Goal: Task Accomplishment & Management: Complete application form

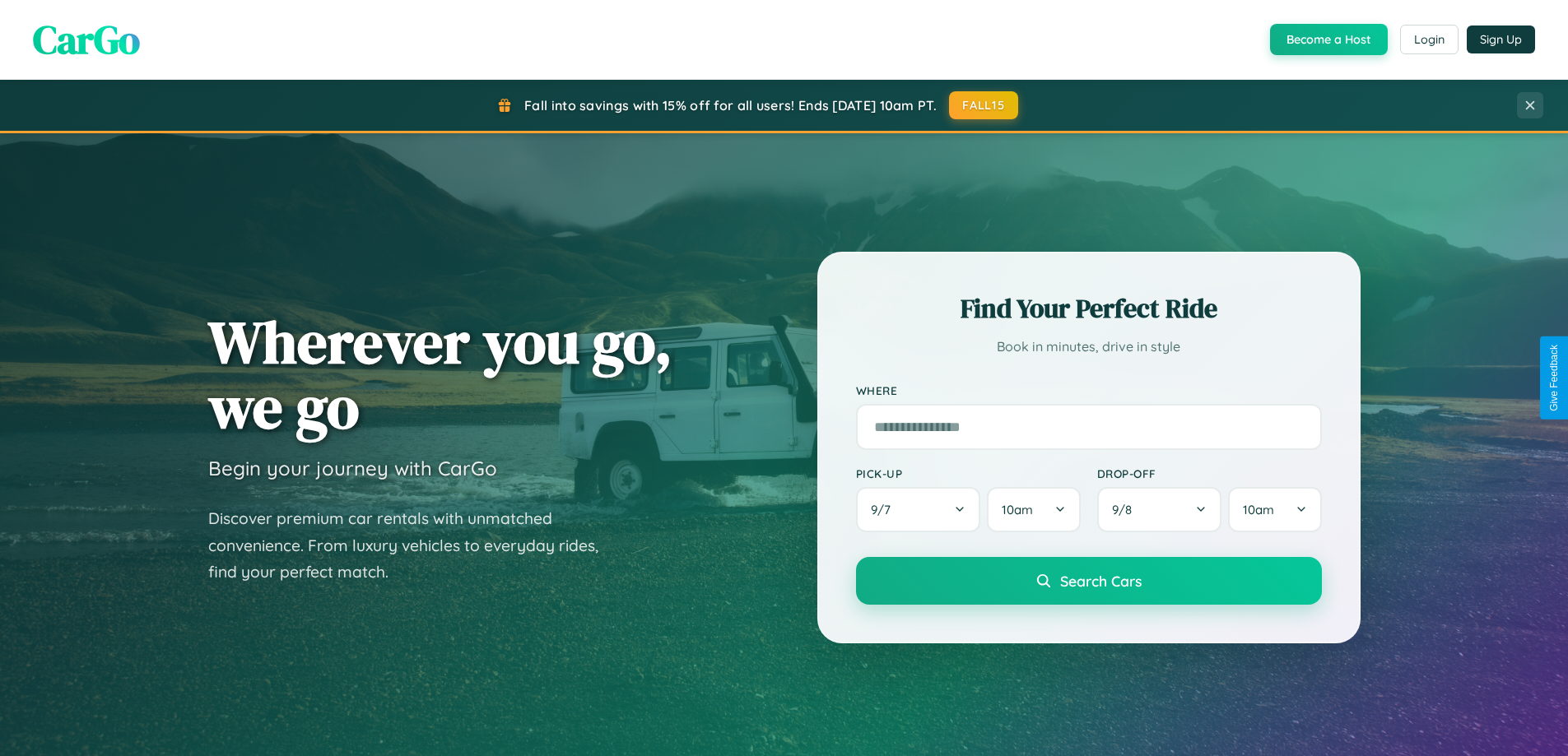
scroll to position [710, 0]
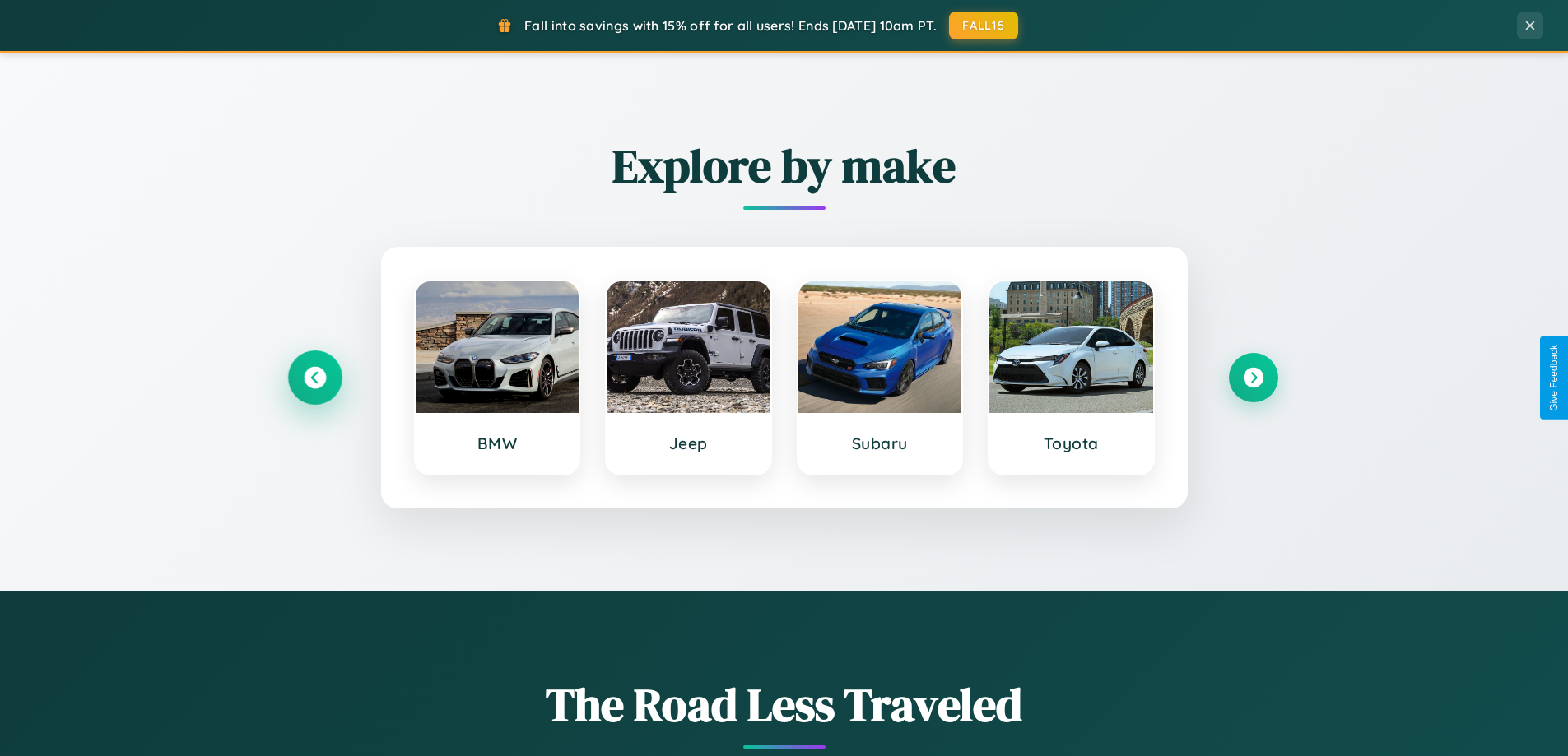
click at [315, 378] on icon at bounding box center [315, 378] width 22 height 22
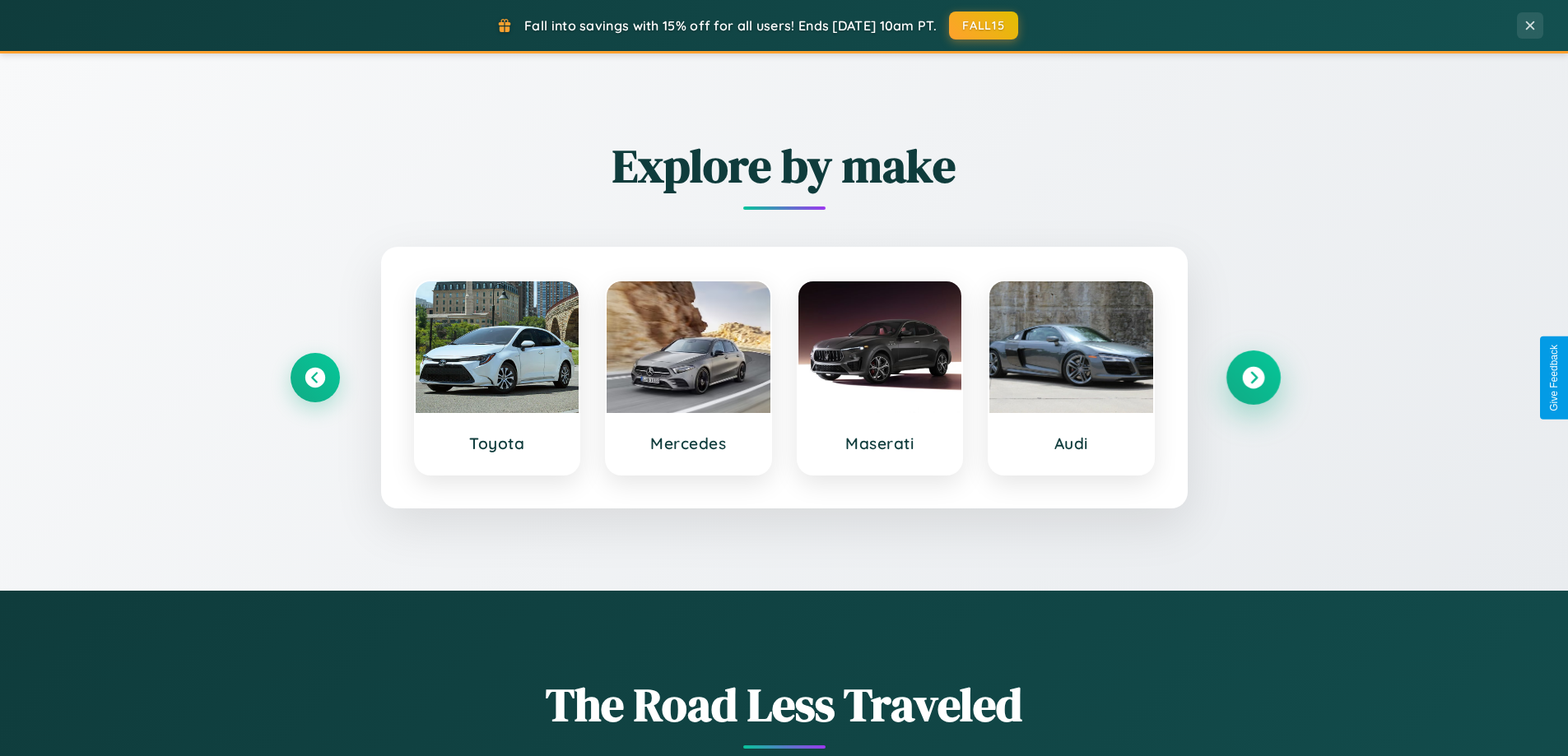
click at [1252, 378] on icon at bounding box center [1252, 378] width 22 height 22
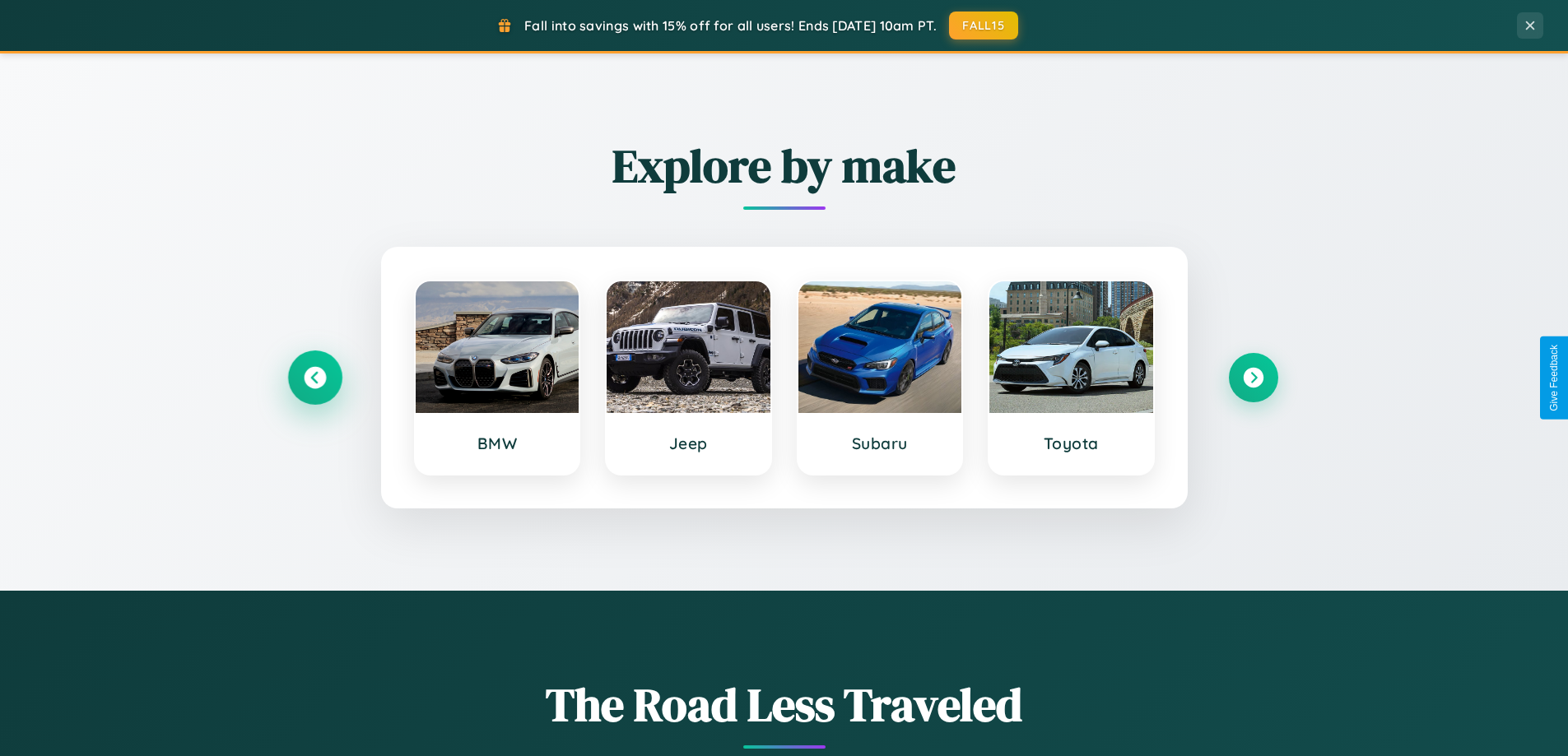
click at [315, 378] on icon at bounding box center [315, 378] width 22 height 22
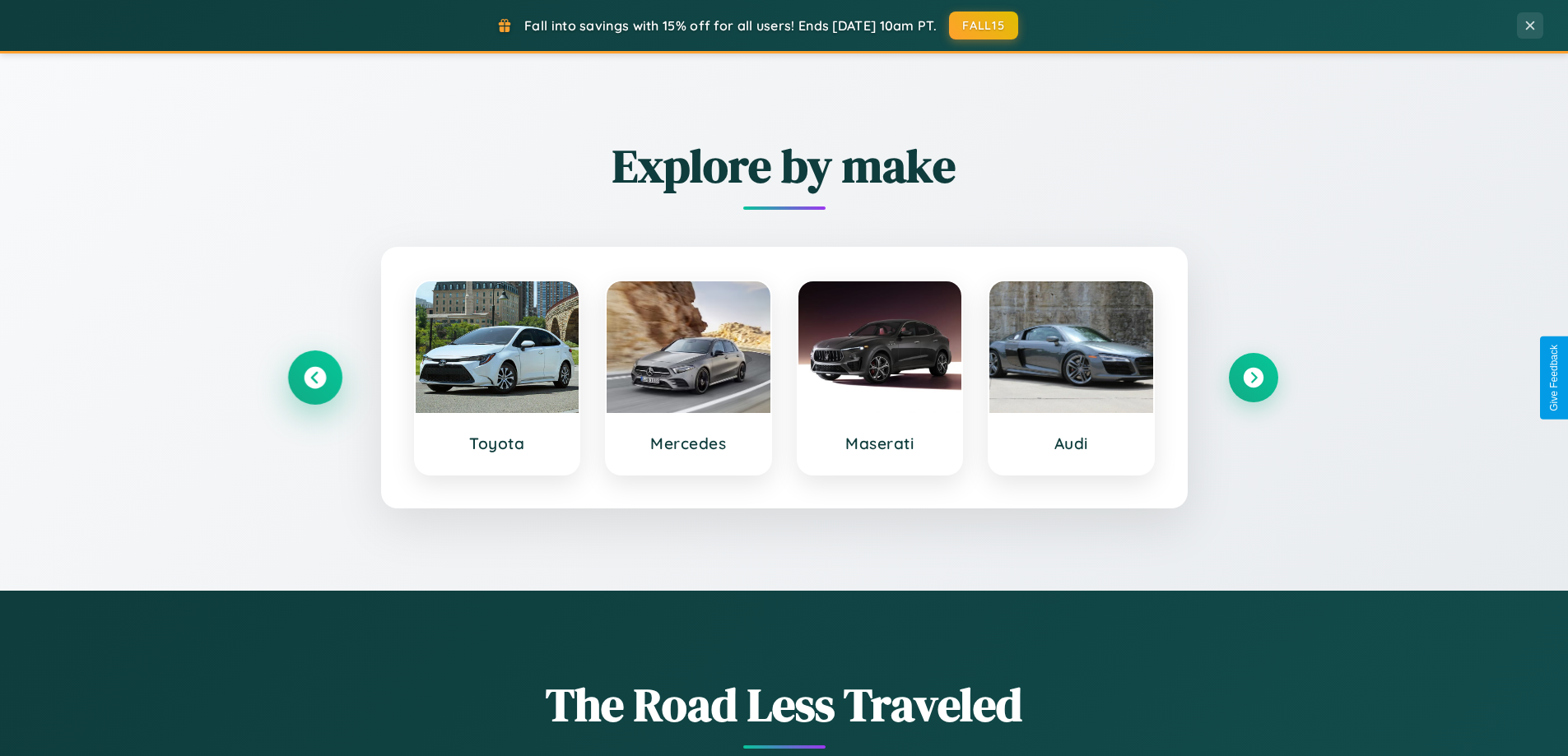
click at [315, 378] on icon at bounding box center [315, 378] width 22 height 22
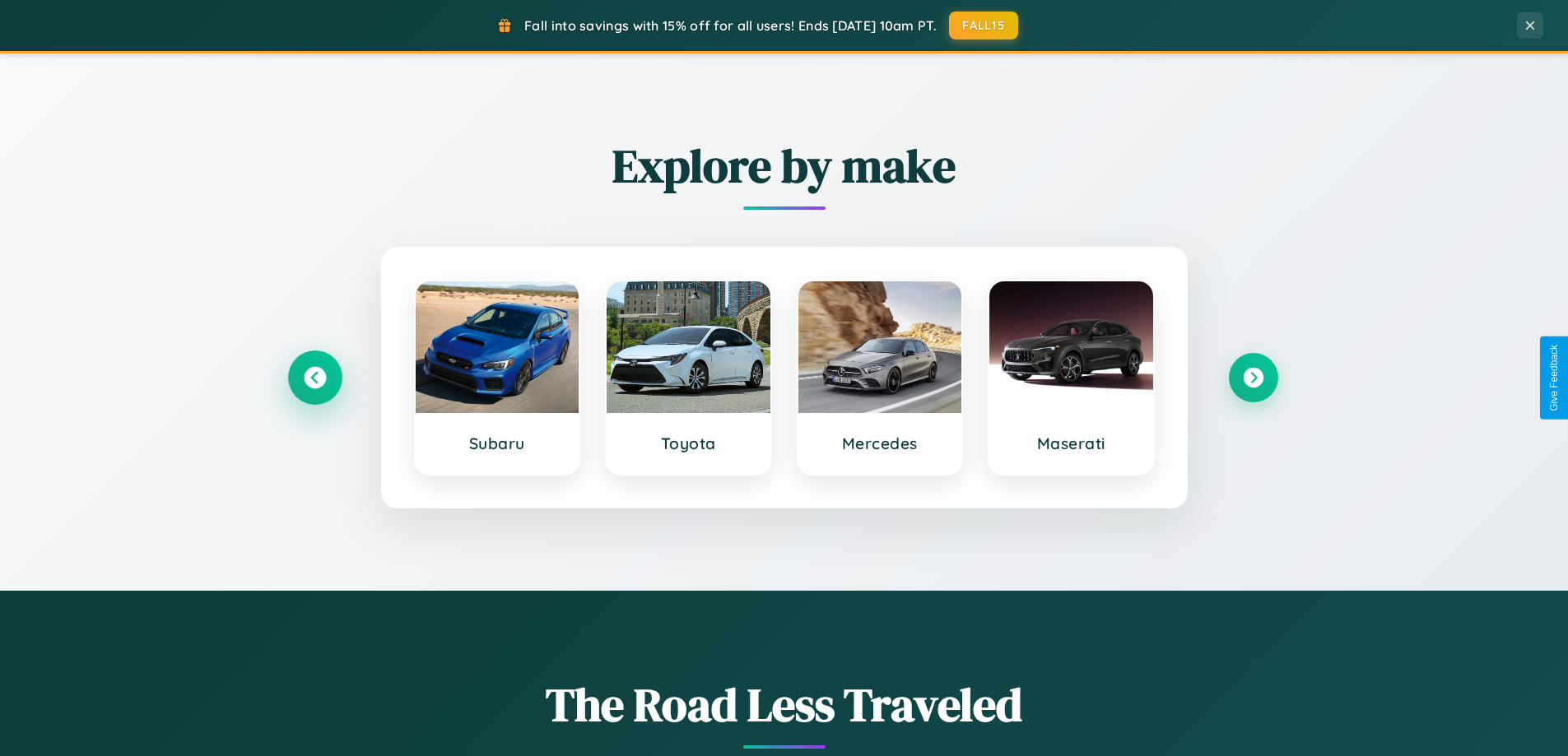
click at [315, 378] on icon at bounding box center [315, 378] width 22 height 22
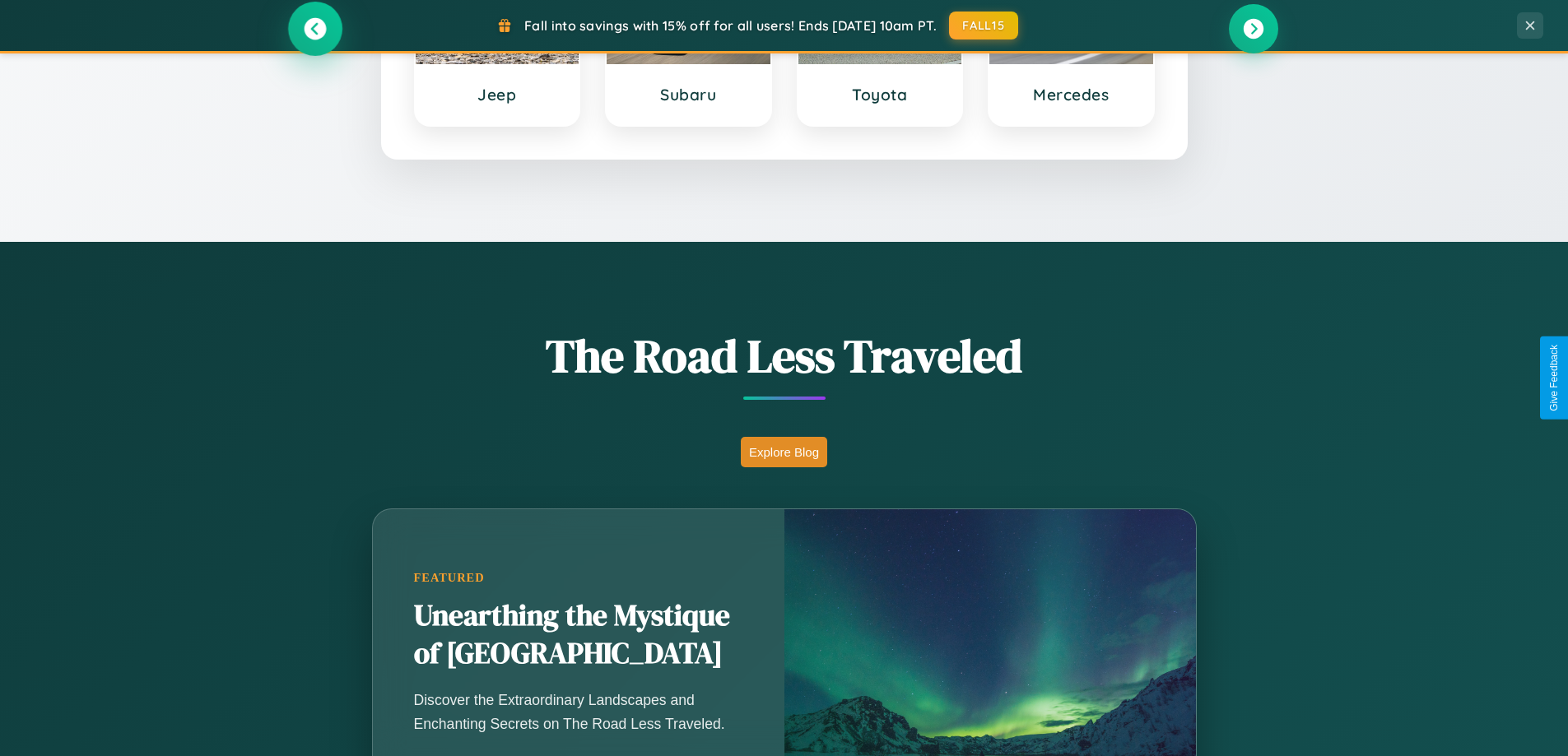
scroll to position [3167, 0]
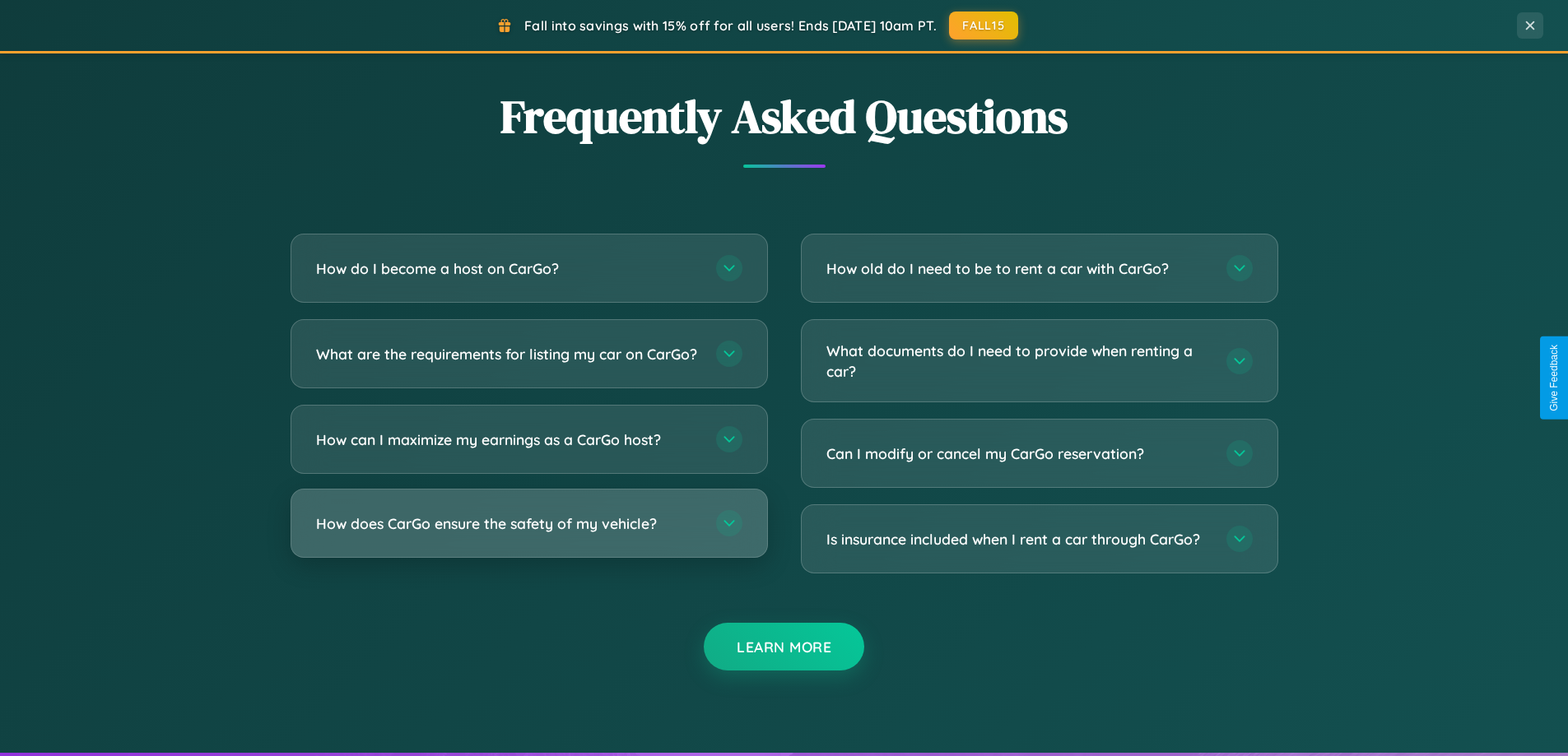
click at [528, 534] on h3 "How does CarGo ensure the safety of my vehicle?" at bounding box center [508, 524] width 383 height 20
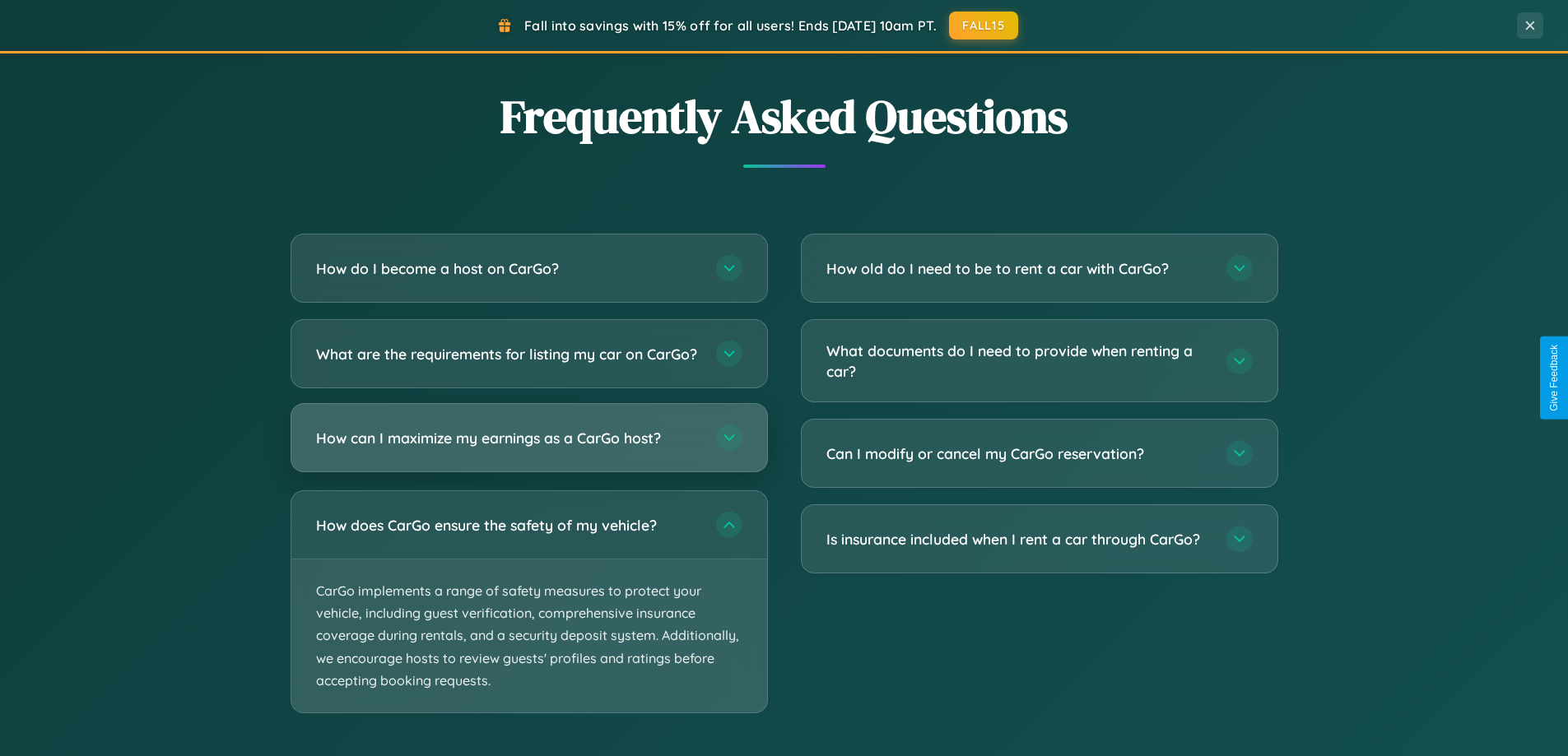
click at [528, 448] on h3 "How can I maximize my earnings as a CarGo host?" at bounding box center [508, 438] width 383 height 20
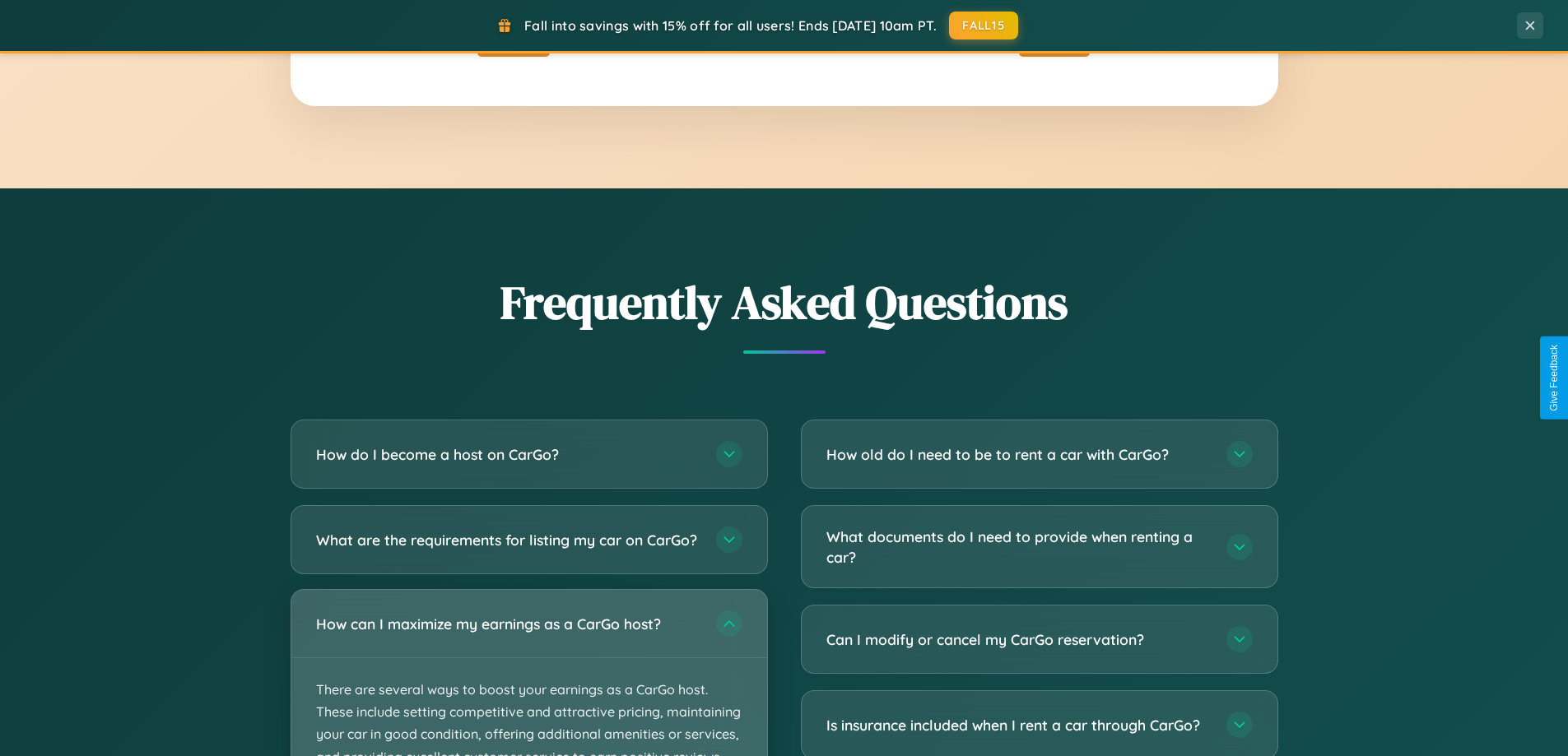
scroll to position [2645, 0]
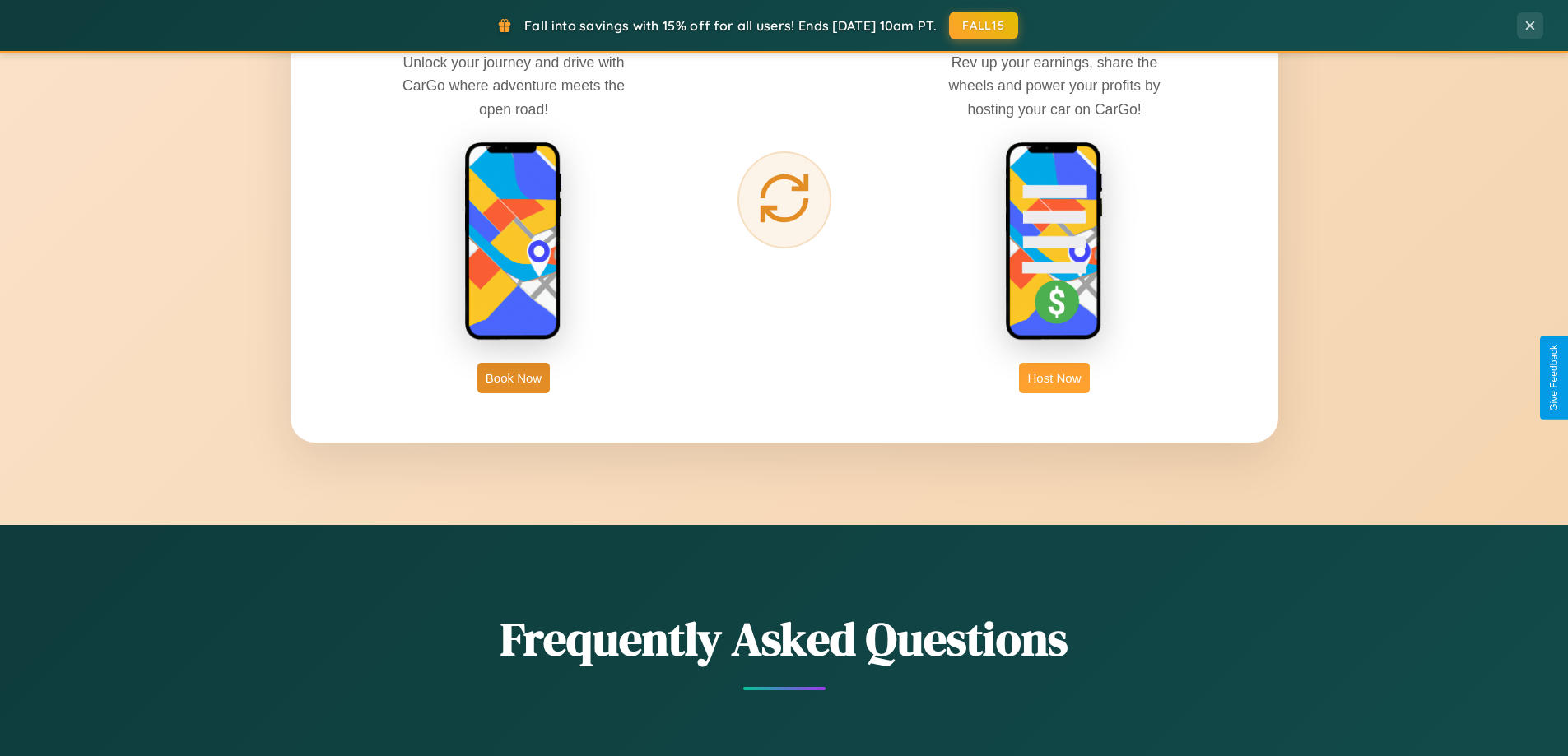
click at [1054, 378] on button "Host Now" at bounding box center [1054, 378] width 70 height 30
